Goal: Task Accomplishment & Management: Complete application form

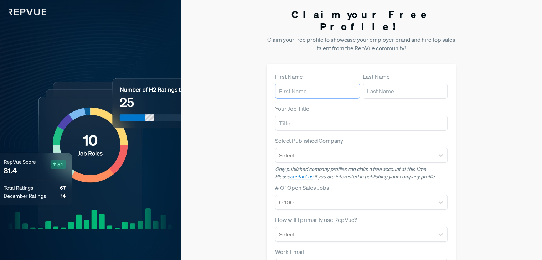
click at [300, 84] on input "text" at bounding box center [317, 91] width 85 height 15
type input "Arissa"
type input "Seah"
type input "[EMAIL_ADDRESS][DOMAIN_NAME]"
click at [308, 116] on input "text" at bounding box center [361, 123] width 172 height 15
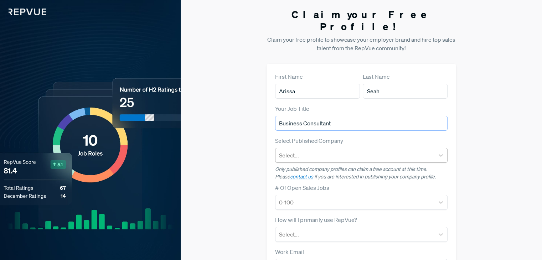
type input "Business Consultant"
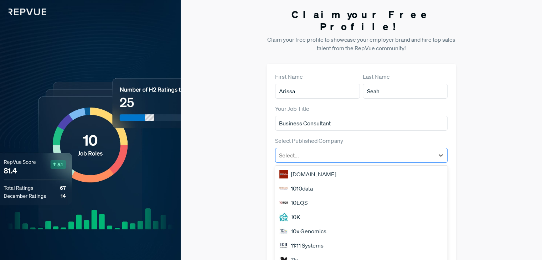
scroll to position [3, 0]
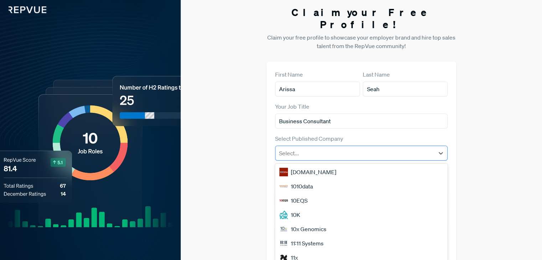
click at [320, 148] on div at bounding box center [355, 153] width 152 height 10
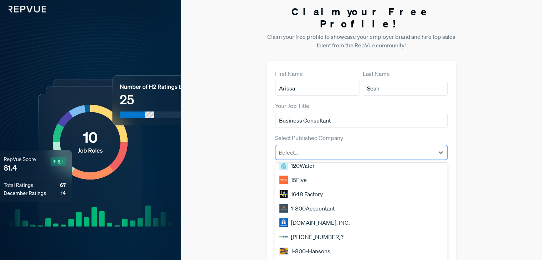
scroll to position [0, 0]
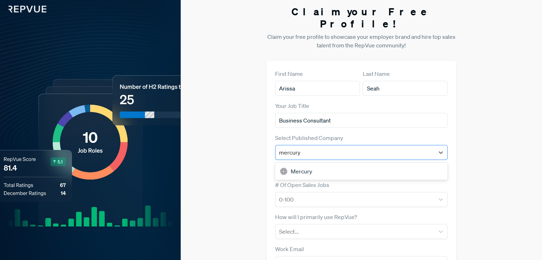
type input "Mercury Consulting"
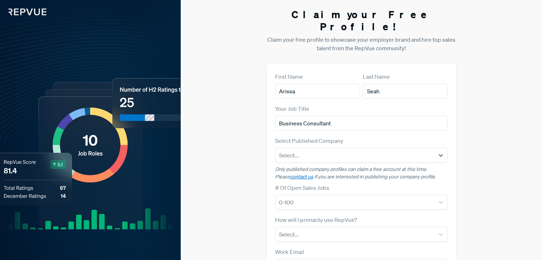
click at [23, 13] on img at bounding box center [23, 7] width 46 height 15
click at [310, 85] on input "text" at bounding box center [317, 91] width 85 height 15
type input "Arissa"
type input "Seah"
type input "[EMAIL_ADDRESS][DOMAIN_NAME]"
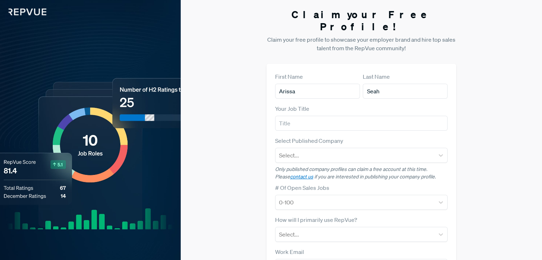
click at [297, 104] on div "Your Job Title" at bounding box center [361, 117] width 172 height 26
click at [297, 116] on input "text" at bounding box center [361, 123] width 172 height 15
click at [289, 116] on input "text" at bounding box center [361, 123] width 172 height 15
paste input "Business Consultant"
type input "Business Consultant"
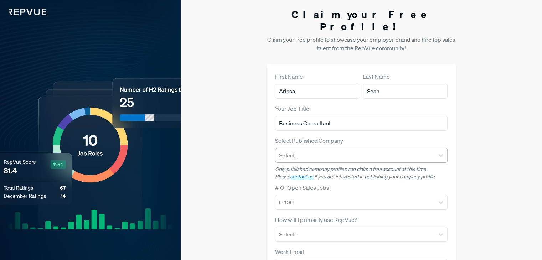
click at [288, 150] on div at bounding box center [355, 155] width 152 height 10
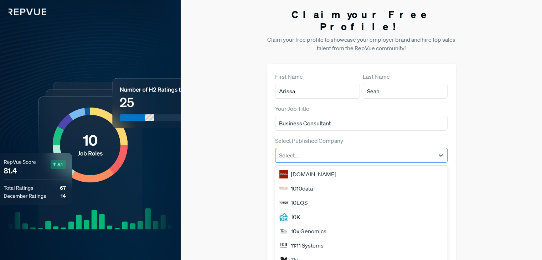
scroll to position [3, 0]
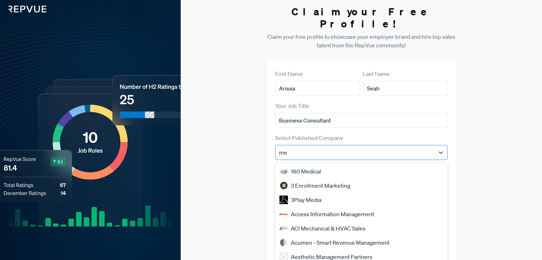
type input "Mercury Consulting"
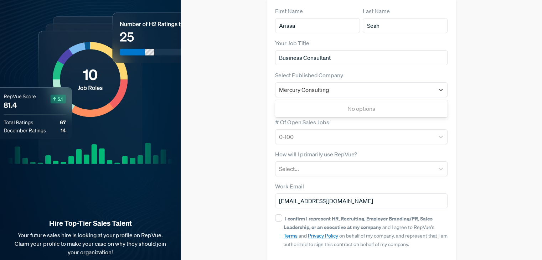
scroll to position [86, 0]
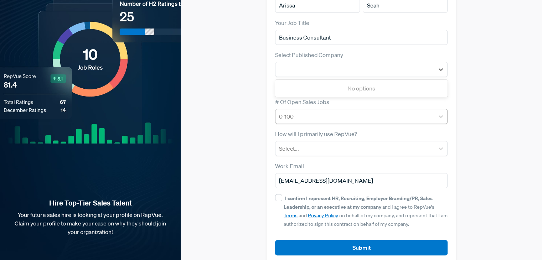
click at [294, 112] on div at bounding box center [355, 117] width 152 height 10
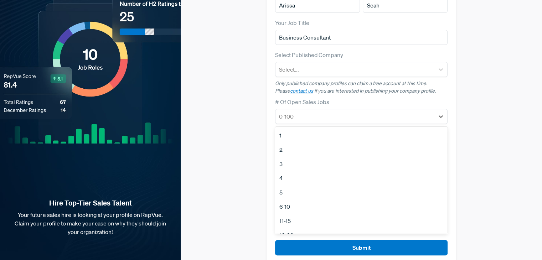
click at [489, 84] on div "Claim your Free Profile! Claim your free profile to showcase your employer bran…" at bounding box center [361, 93] width 361 height 358
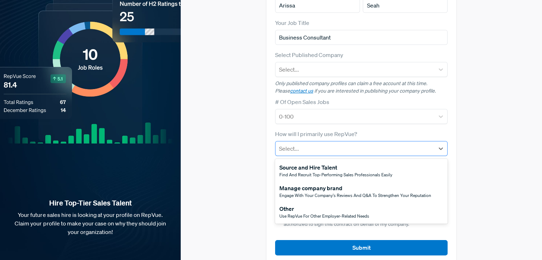
click at [321, 144] on div at bounding box center [355, 149] width 152 height 10
click at [314, 204] on div "Other" at bounding box center [324, 208] width 90 height 9
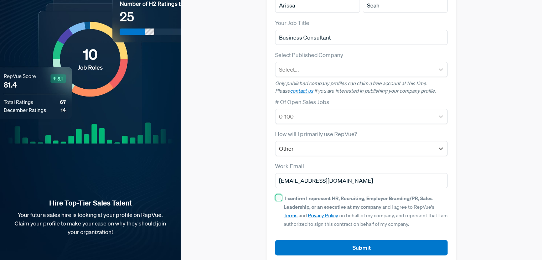
click at [278, 194] on input "I confirm I represent HR, Recruiting, Employer Branding/PR, Sales Leadership, o…" at bounding box center [278, 197] width 7 height 7
checkbox input "true"
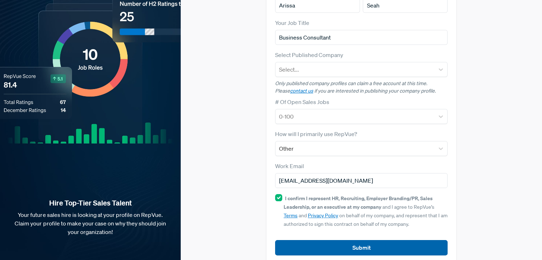
click at [368, 240] on button "Submit" at bounding box center [361, 247] width 172 height 15
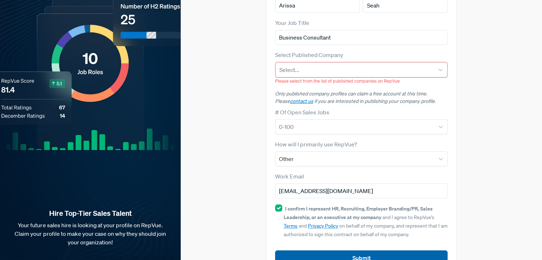
scroll to position [96, 0]
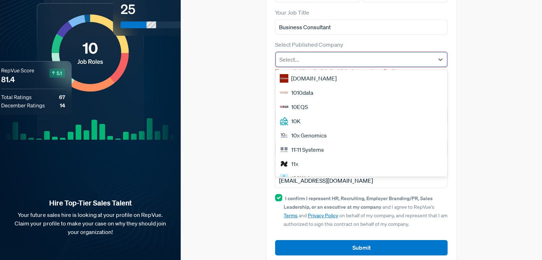
click at [353, 55] on div at bounding box center [354, 60] width 151 height 10
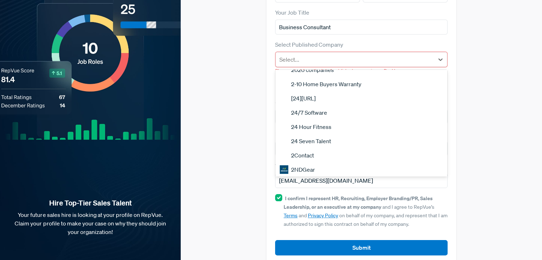
scroll to position [0, 0]
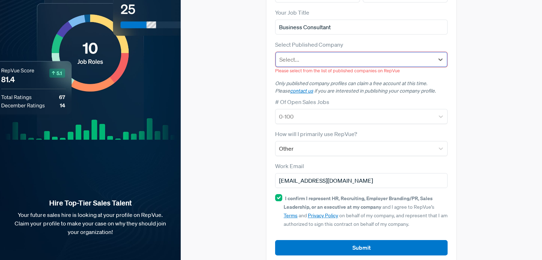
click at [333, 55] on div at bounding box center [354, 60] width 151 height 10
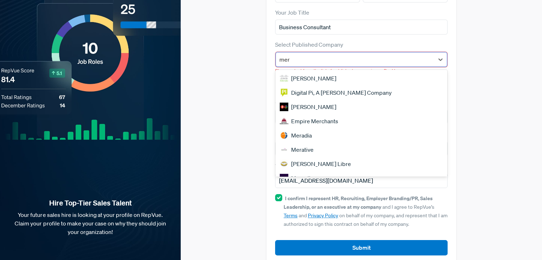
type input "Mercury Consulting"
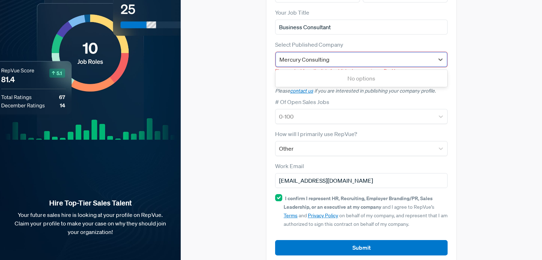
click at [328, 55] on input "Mercury Consulting" at bounding box center [304, 59] width 51 height 9
click at [341, 55] on div at bounding box center [354, 60] width 151 height 10
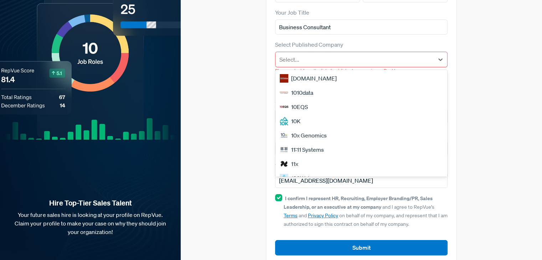
click at [291, 86] on div "1010data" at bounding box center [361, 93] width 172 height 14
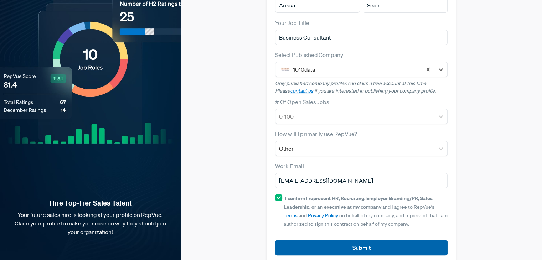
click at [369, 240] on button "Submit" at bounding box center [361, 247] width 172 height 15
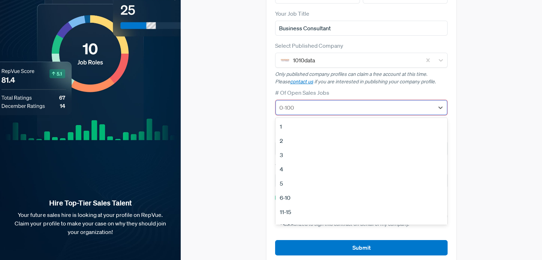
click at [341, 103] on div at bounding box center [354, 108] width 151 height 10
type input "1"
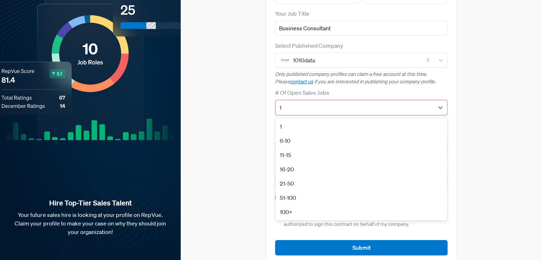
click at [319, 119] on div "1" at bounding box center [361, 126] width 172 height 14
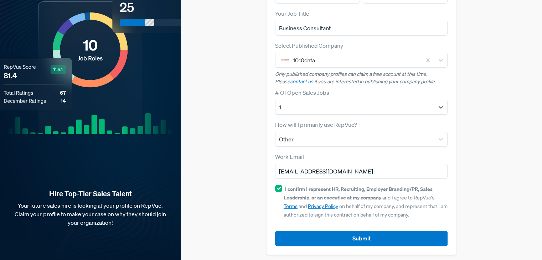
scroll to position [86, 0]
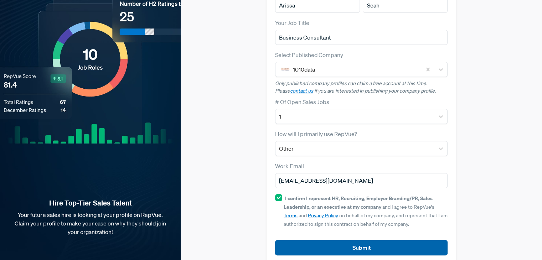
click at [366, 240] on button "Submit" at bounding box center [361, 247] width 172 height 15
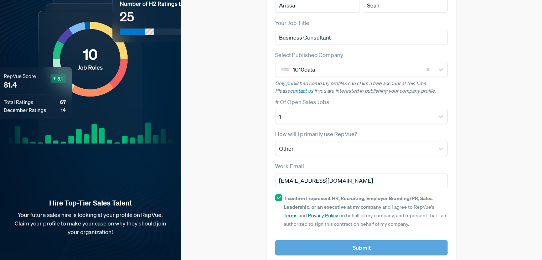
scroll to position [94, 0]
